Goal: Find specific fact

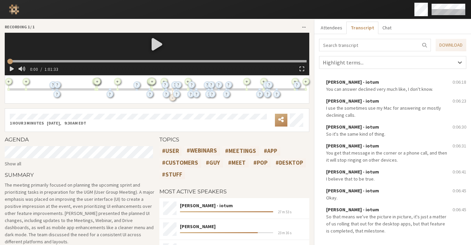
scroll to position [1238, 0]
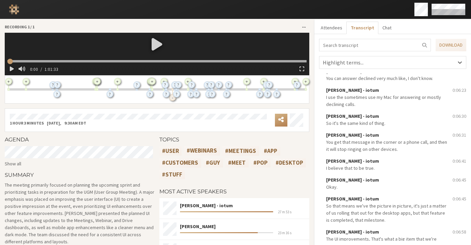
click at [348, 46] on input "search" at bounding box center [375, 45] width 112 height 12
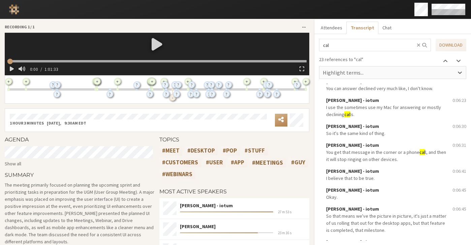
scroll to position [636, 0]
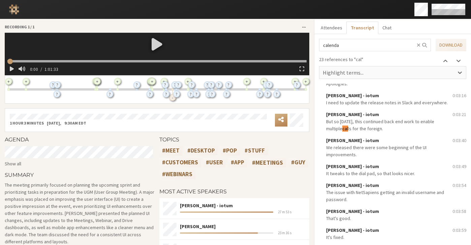
type input "calenda"
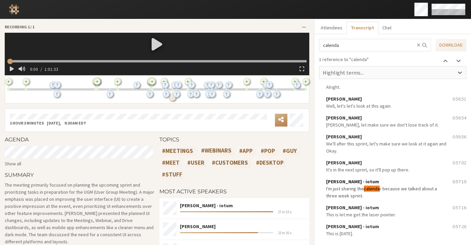
scroll to position [16340, 0]
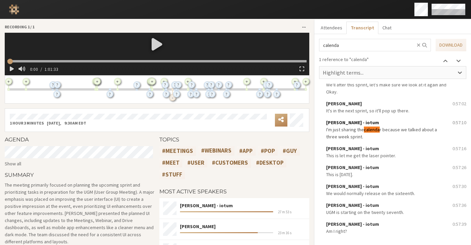
click at [372, 131] on mark "calenda" at bounding box center [372, 129] width 16 height 6
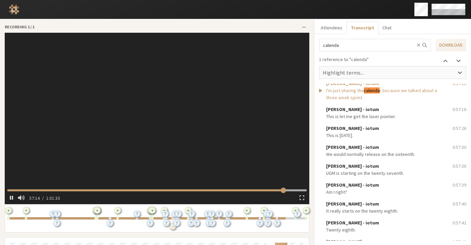
scroll to position [16382, 0]
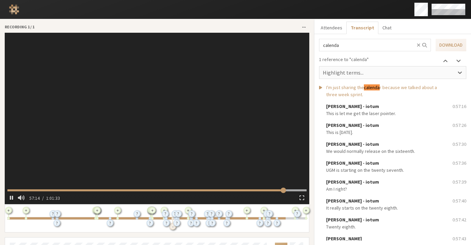
type input "3435.887013"
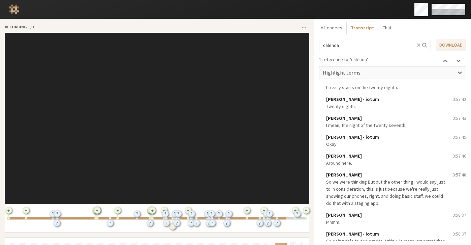
scroll to position [16503, 0]
click at [414, 185] on span "So we were thinking But but the other thing I would say just to in consideratio…" at bounding box center [387, 192] width 122 height 28
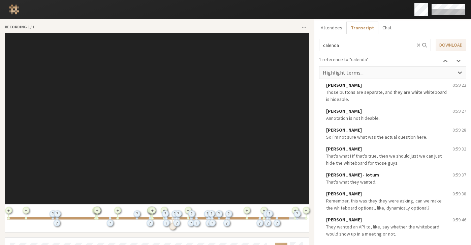
scroll to position [17169, 0]
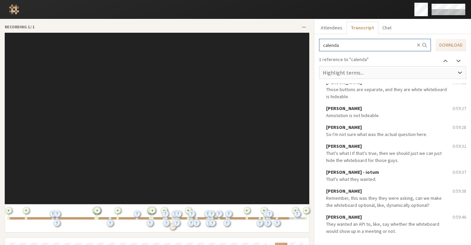
click at [344, 47] on input "calenda" at bounding box center [375, 45] width 112 height 12
type input "calendar"
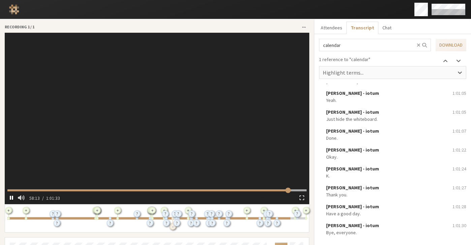
click at [11, 195] on span "button" at bounding box center [11, 197] width 3 height 5
type input "3493.252859"
